Goal: Task Accomplishment & Management: Manage account settings

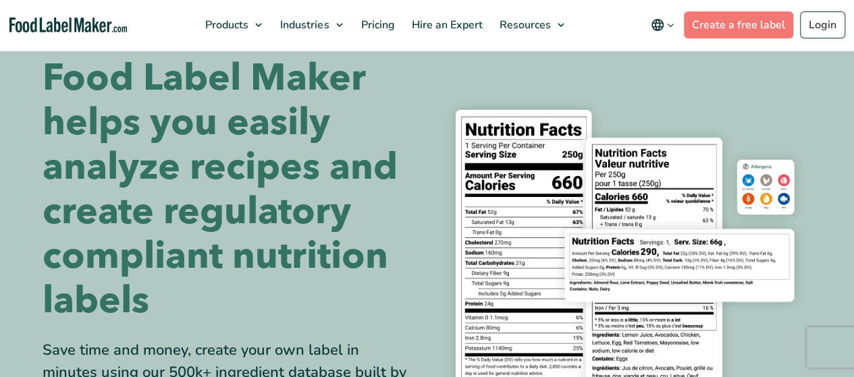
scroll to position [59, 0]
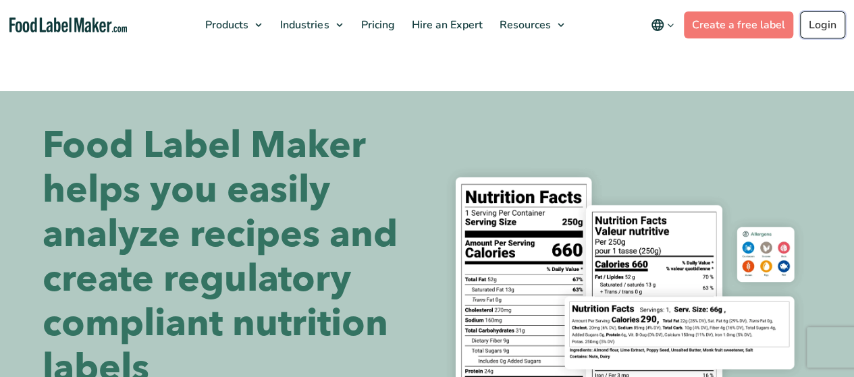
click at [824, 30] on link "Login" at bounding box center [822, 24] width 45 height 27
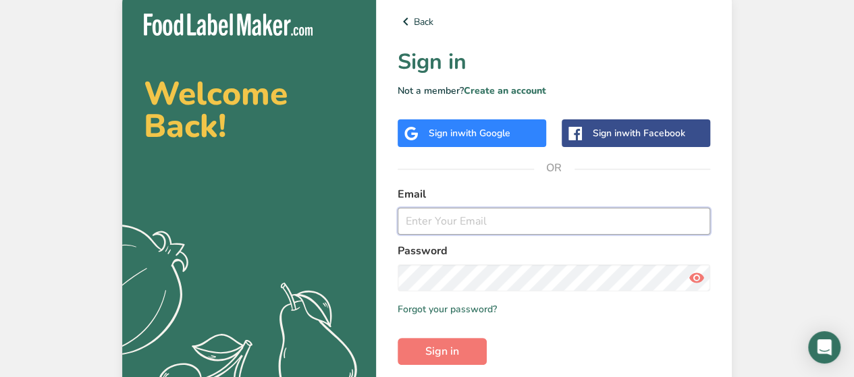
click at [463, 222] on input "email" at bounding box center [554, 221] width 313 height 27
type input "kelly.hoo@defeem.com.my"
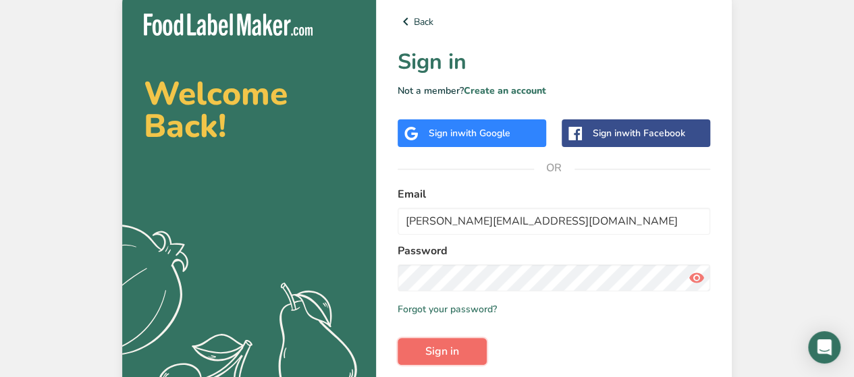
click at [462, 346] on button "Sign in" at bounding box center [442, 351] width 89 height 27
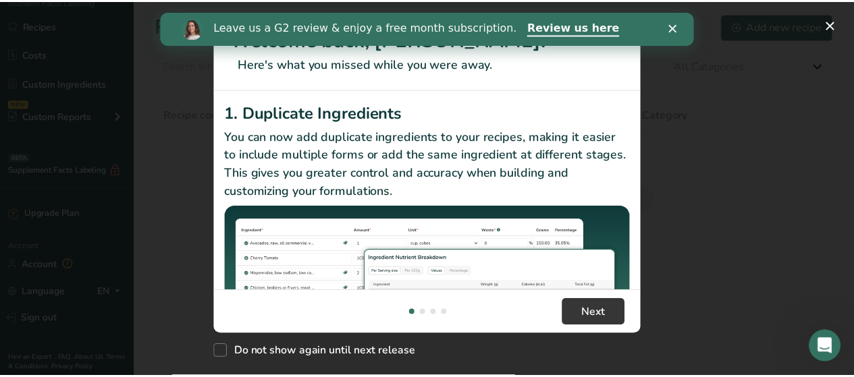
scroll to position [153, 0]
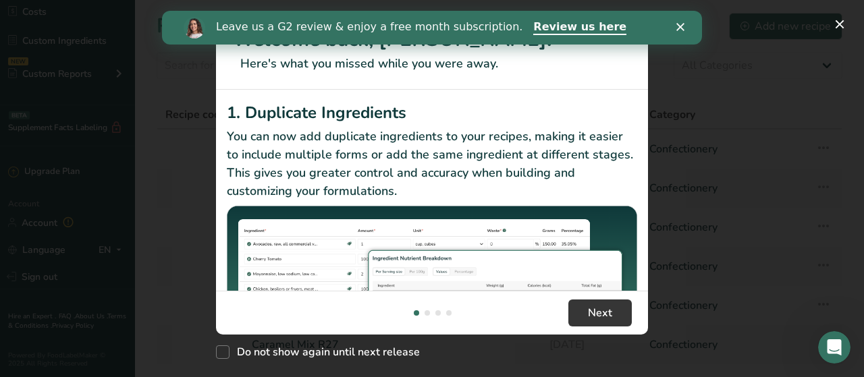
click at [679, 24] on icon "Close" at bounding box center [680, 27] width 8 height 8
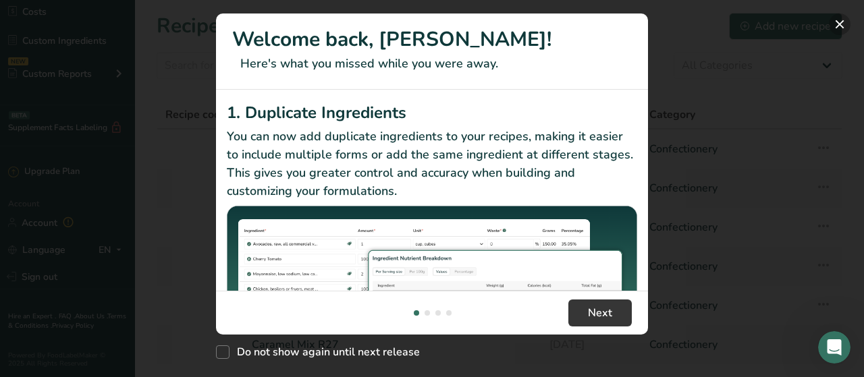
click at [835, 19] on button "New Features" at bounding box center [840, 25] width 22 height 22
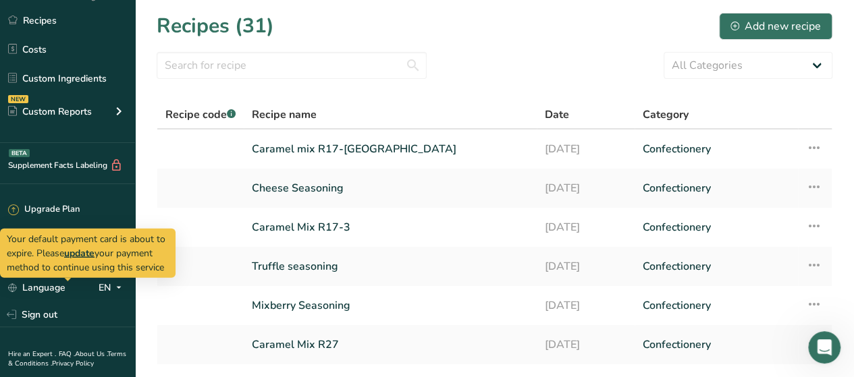
scroll to position [86, 0]
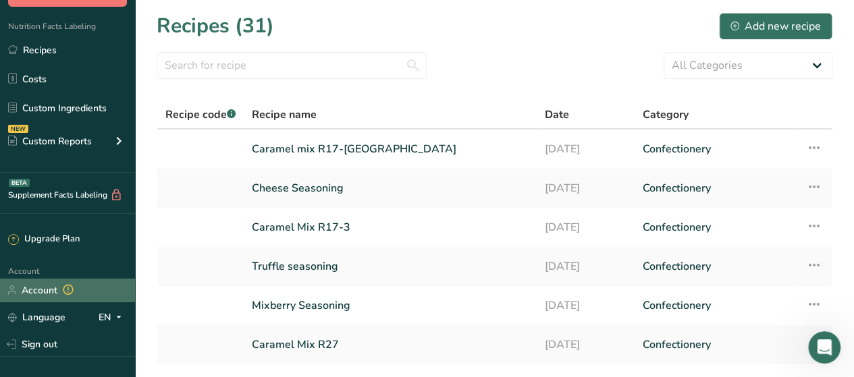
click at [42, 290] on link "Account" at bounding box center [67, 291] width 135 height 24
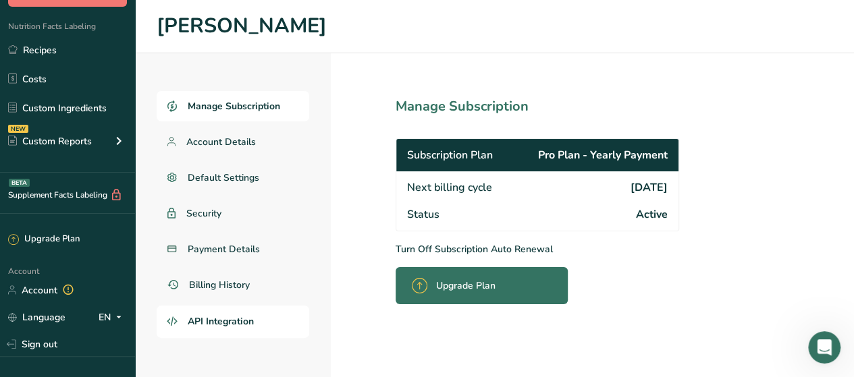
click at [223, 317] on span "API Integration" at bounding box center [221, 322] width 66 height 14
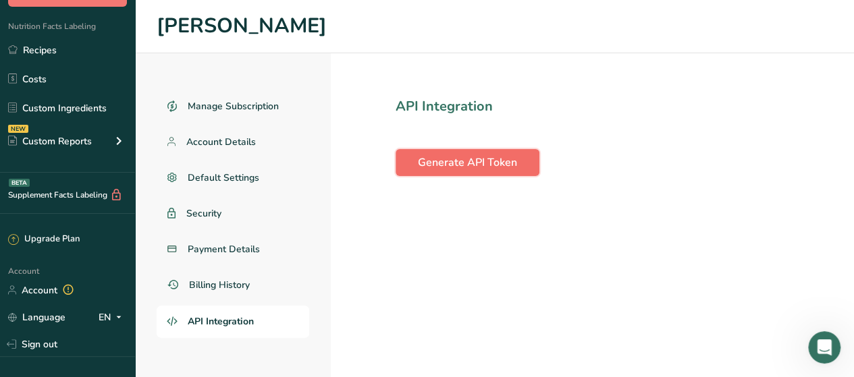
click at [490, 163] on span "Generate API Token" at bounding box center [467, 163] width 99 height 16
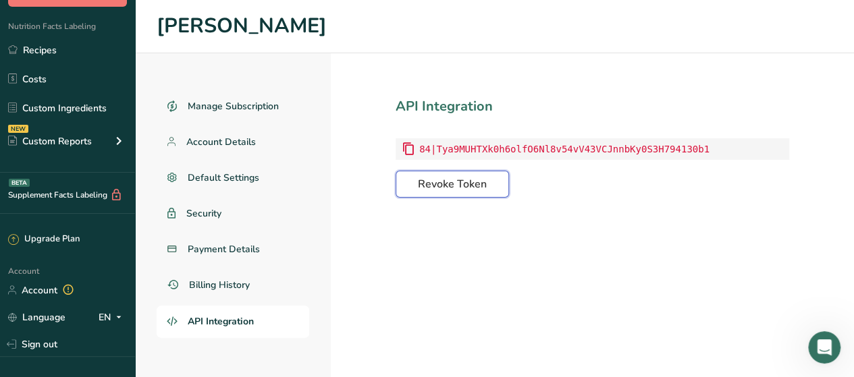
click at [454, 184] on span "Revoke Token" at bounding box center [452, 184] width 69 height 16
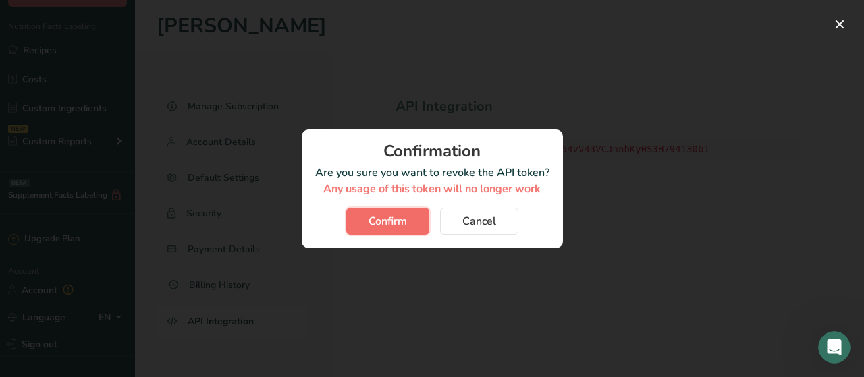
click at [410, 227] on button "Confirm" at bounding box center [387, 221] width 83 height 27
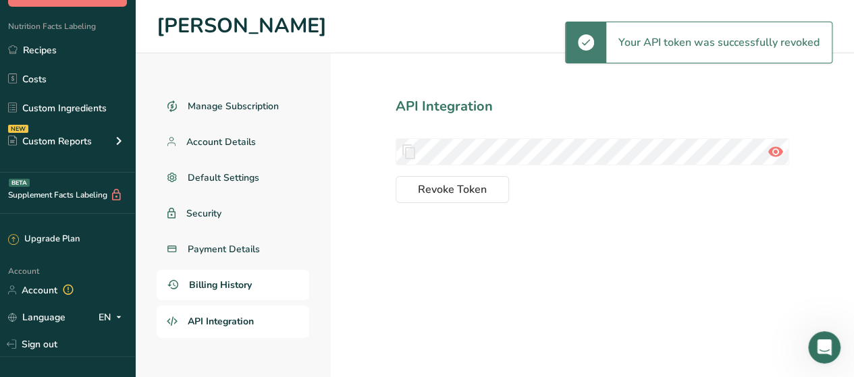
click at [224, 287] on span "Billing History" at bounding box center [220, 285] width 63 height 14
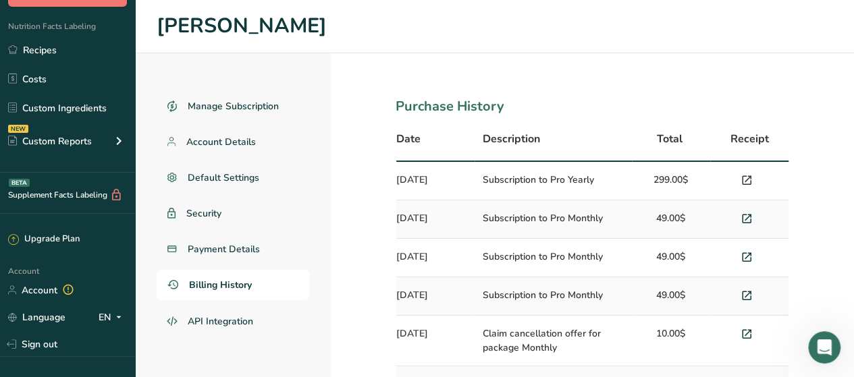
click at [742, 177] on icon at bounding box center [747, 180] width 12 height 19
click at [215, 251] on span "Payment Details" at bounding box center [224, 249] width 73 height 14
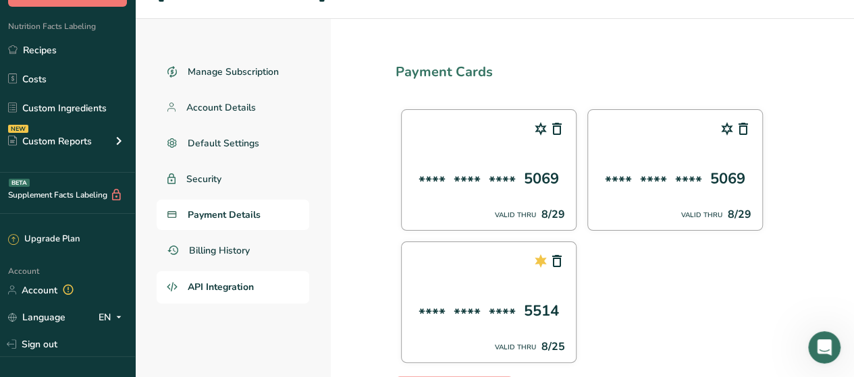
scroll to position [14, 0]
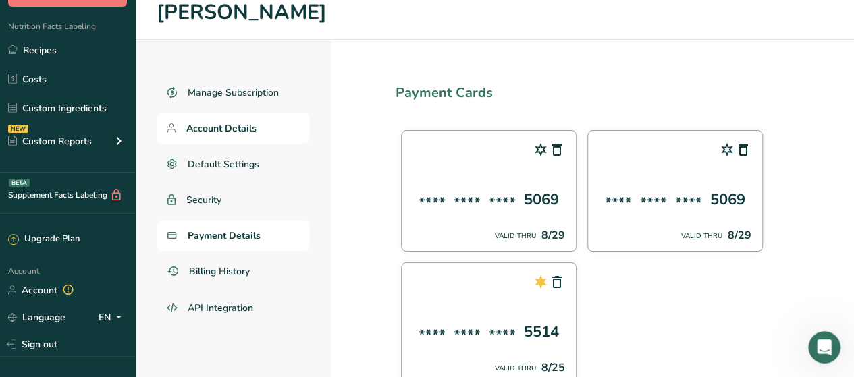
click at [226, 134] on span "Account Details" at bounding box center [221, 129] width 70 height 14
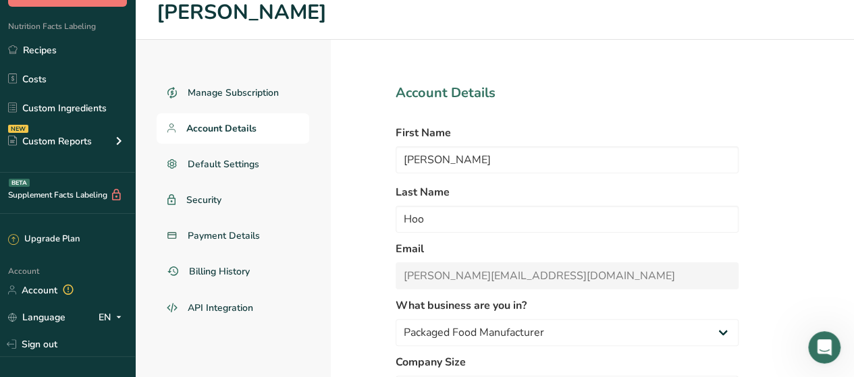
select select "1"
select select "2"
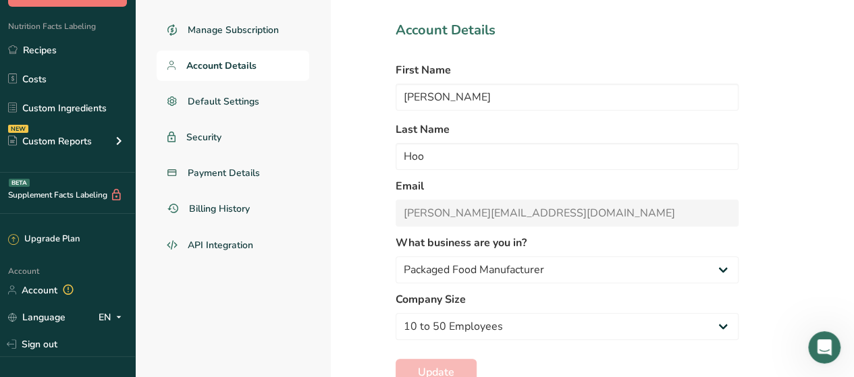
scroll to position [120, 0]
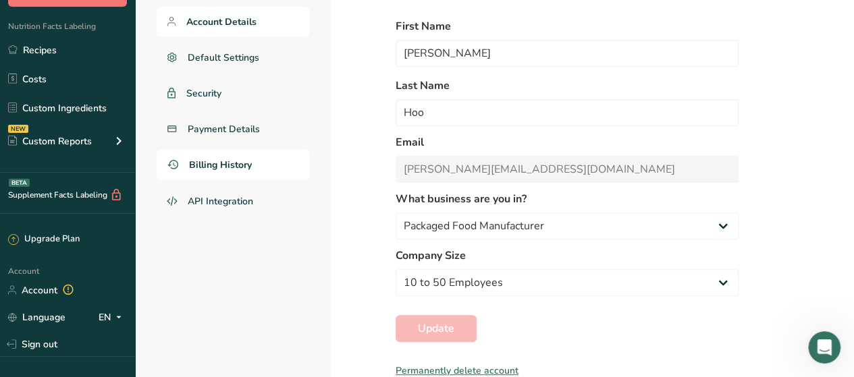
click at [232, 165] on span "Billing History" at bounding box center [220, 165] width 63 height 14
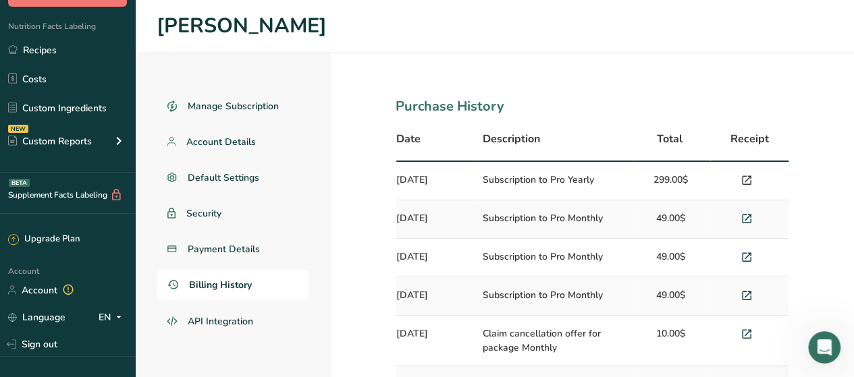
click at [745, 183] on icon at bounding box center [747, 180] width 12 height 19
